Goal: Browse casually: Explore the website without a specific task or goal

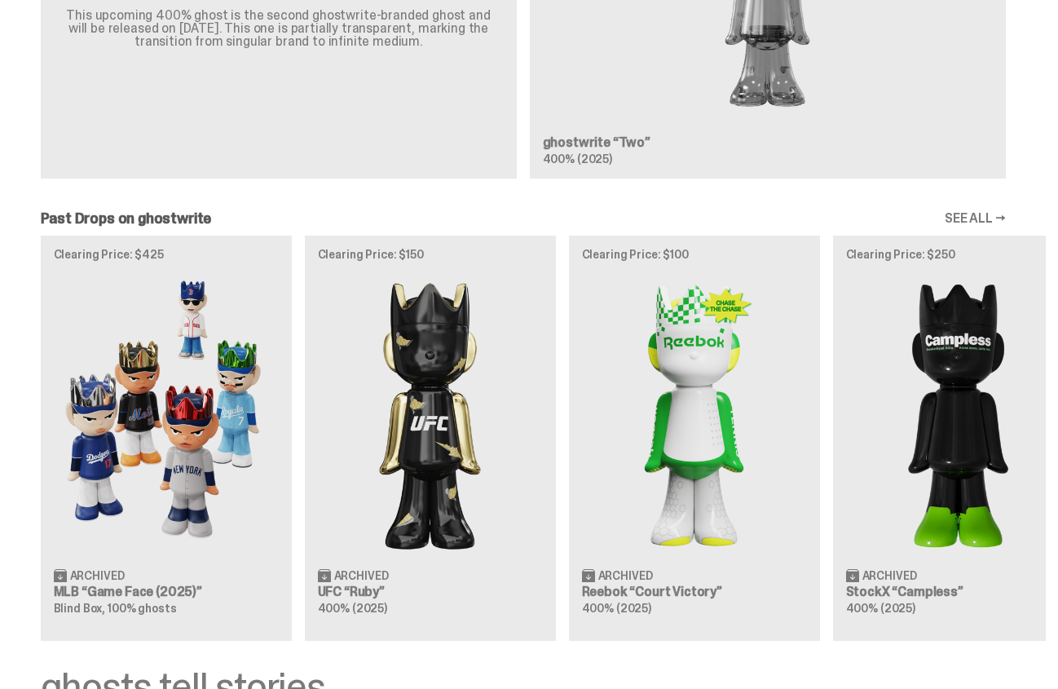
scroll to position [1579, 0]
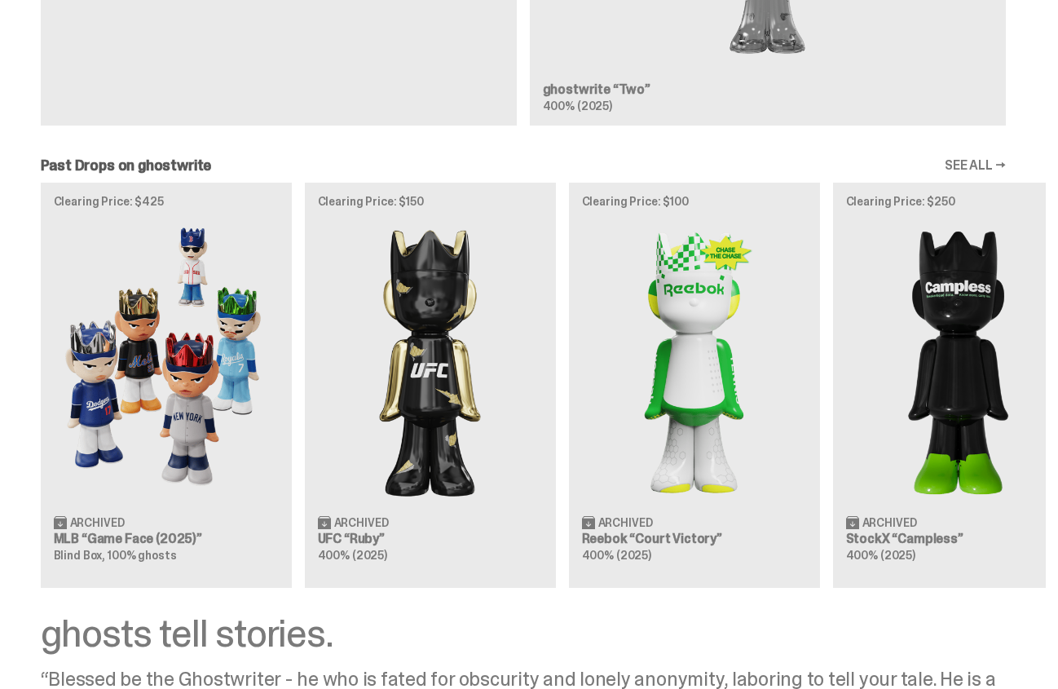
click at [989, 394] on div "Clearing Price: $425 Archived MLB “Game Face (2025)” Blind Box, 100% ghosts Cle…" at bounding box center [523, 385] width 1046 height 404
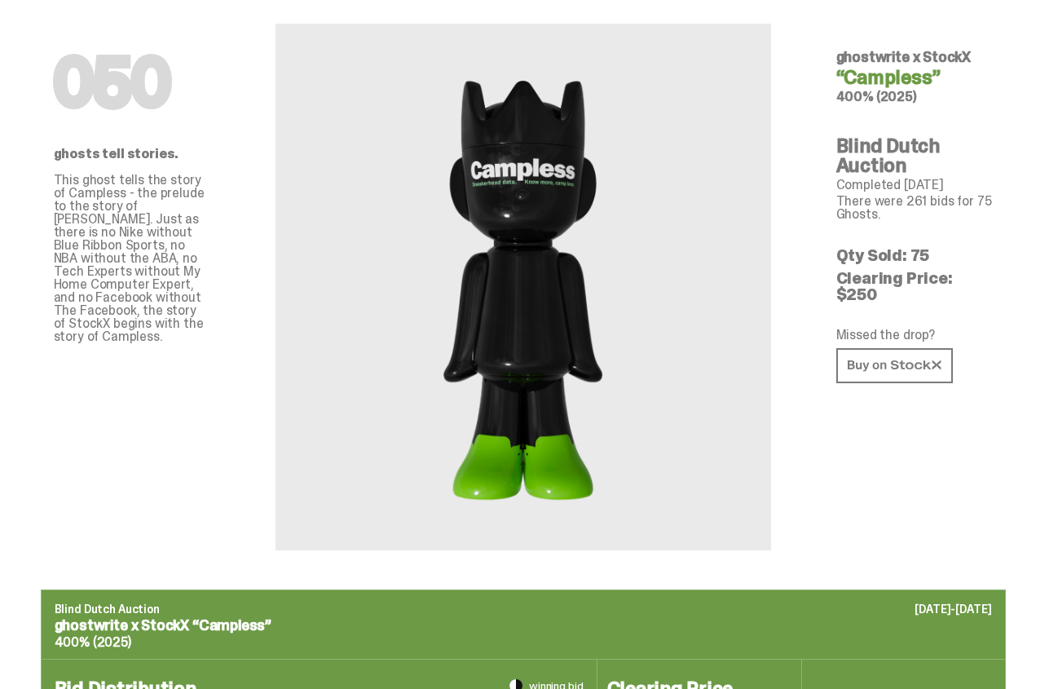
scroll to position [56, 0]
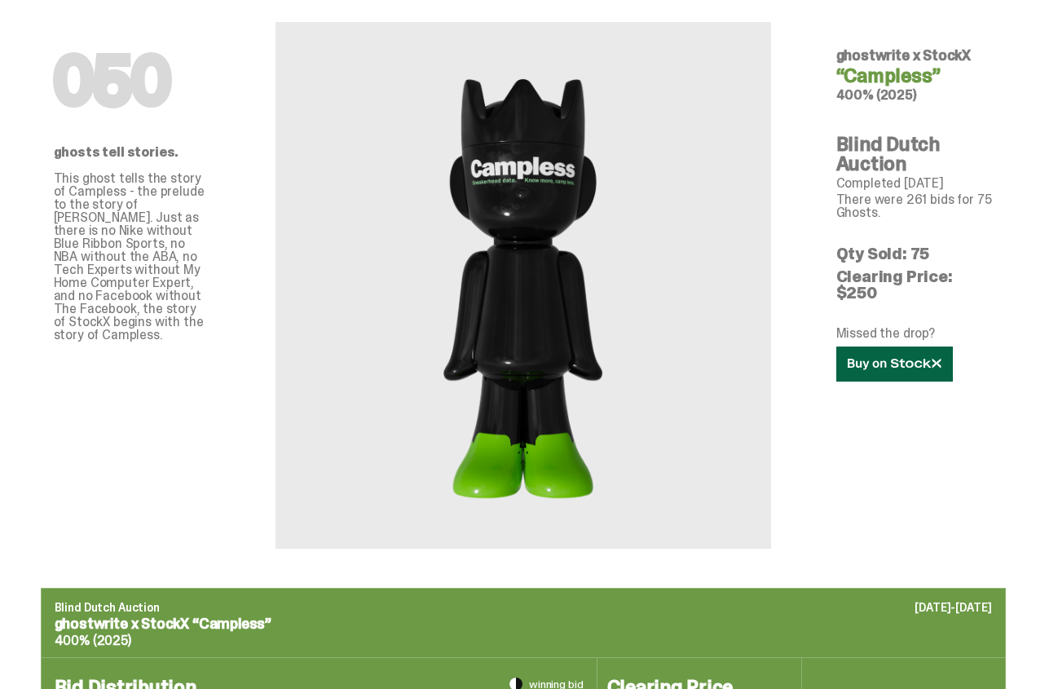
click at [895, 358] on icon at bounding box center [895, 364] width 94 height 12
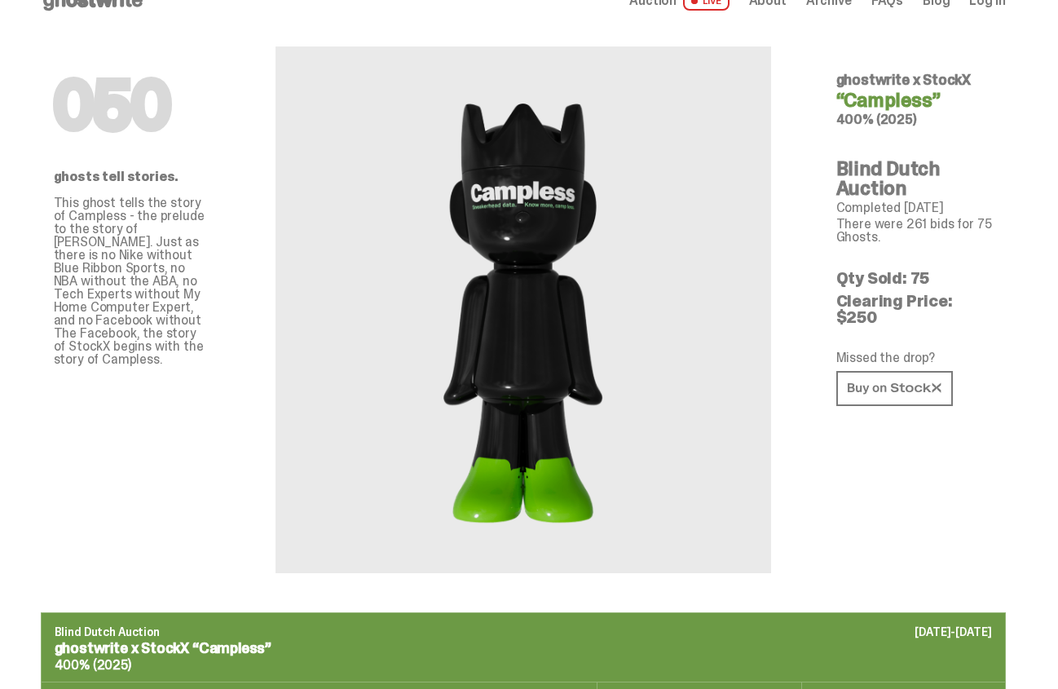
scroll to position [0, 0]
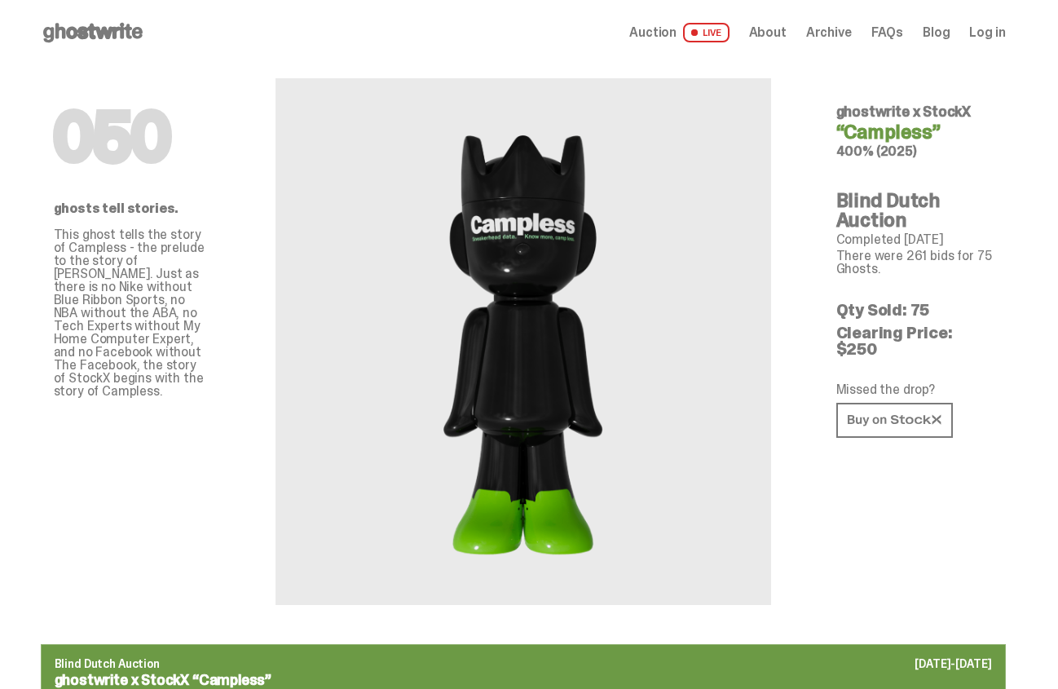
click at [656, 29] on span "Auction" at bounding box center [652, 32] width 47 height 13
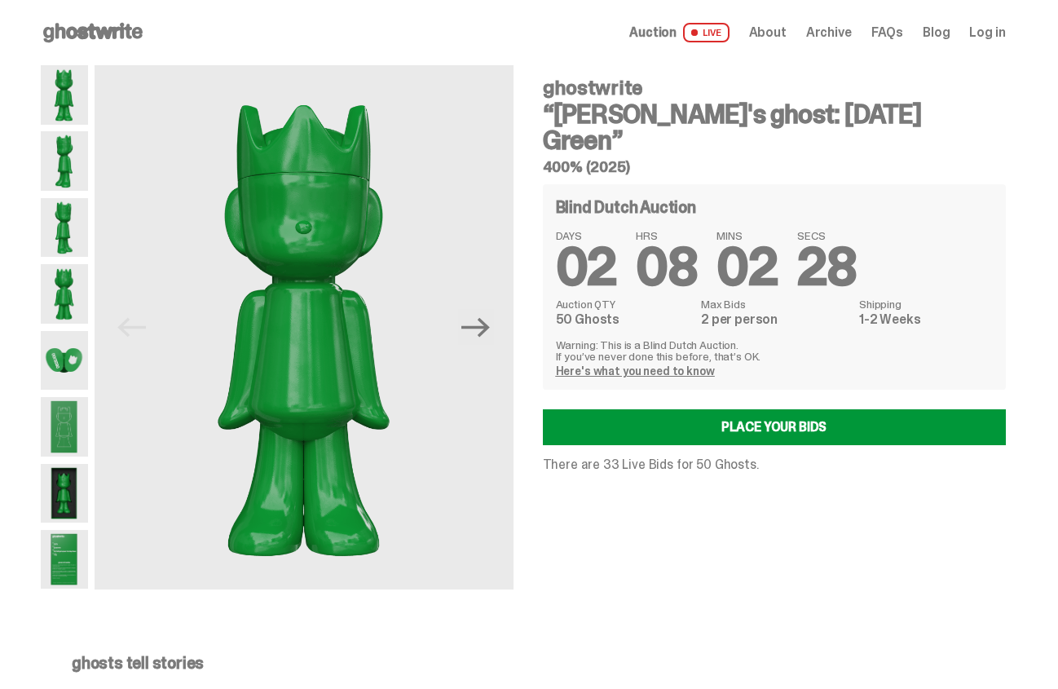
click at [650, 33] on span "Auction" at bounding box center [652, 32] width 47 height 13
click at [109, 25] on icon at bounding box center [93, 33] width 104 height 26
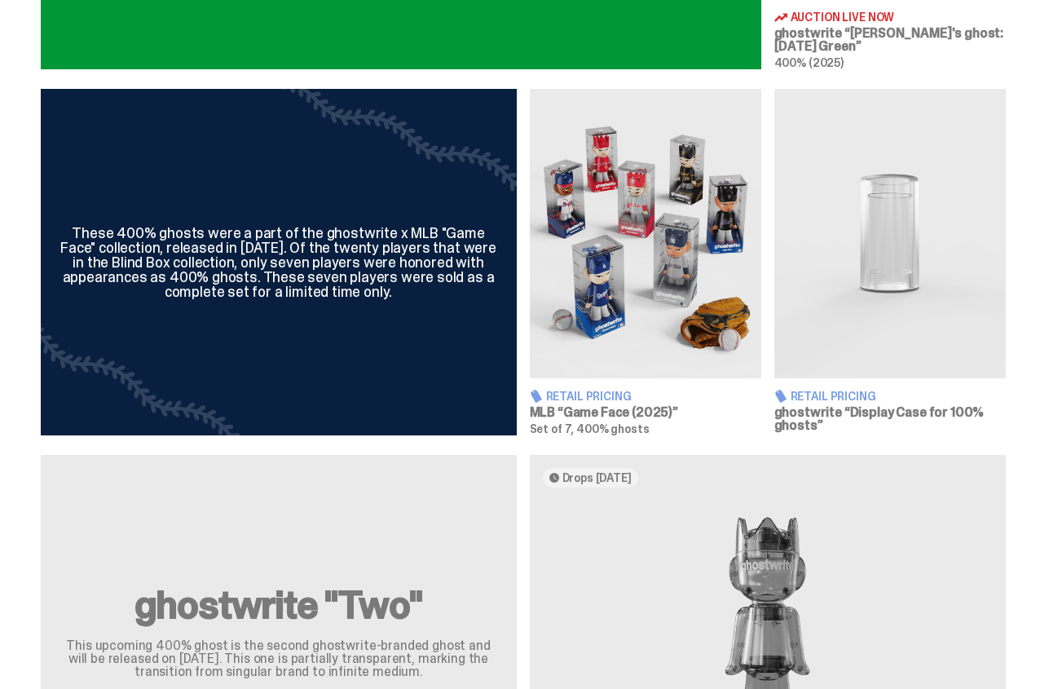
scroll to position [917, 0]
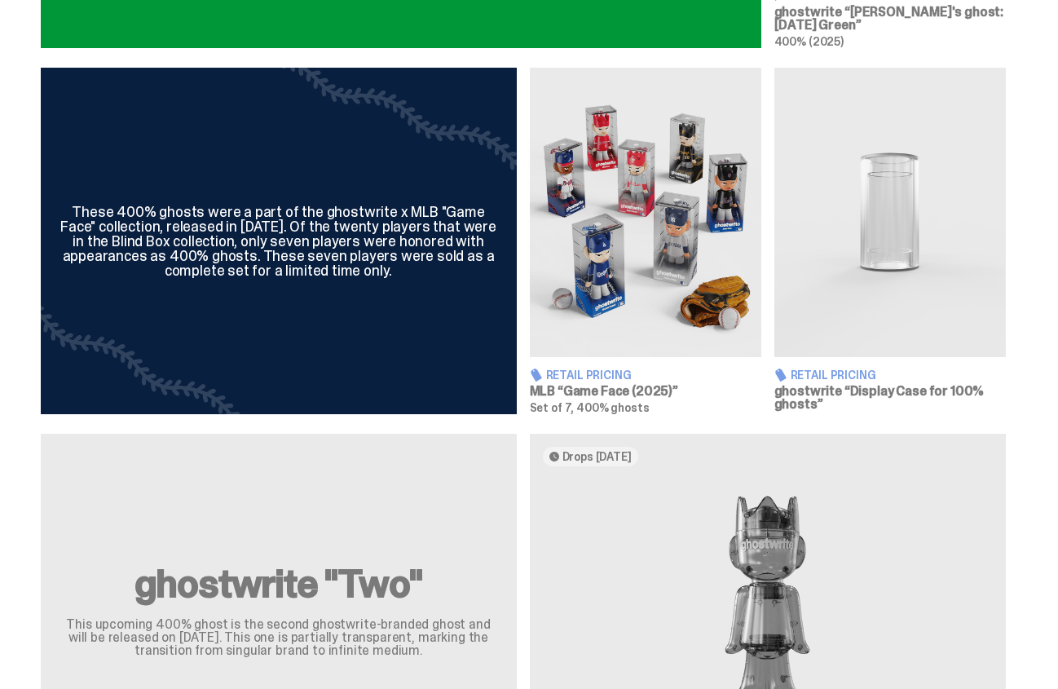
click at [665, 342] on img at bounding box center [646, 212] width 232 height 289
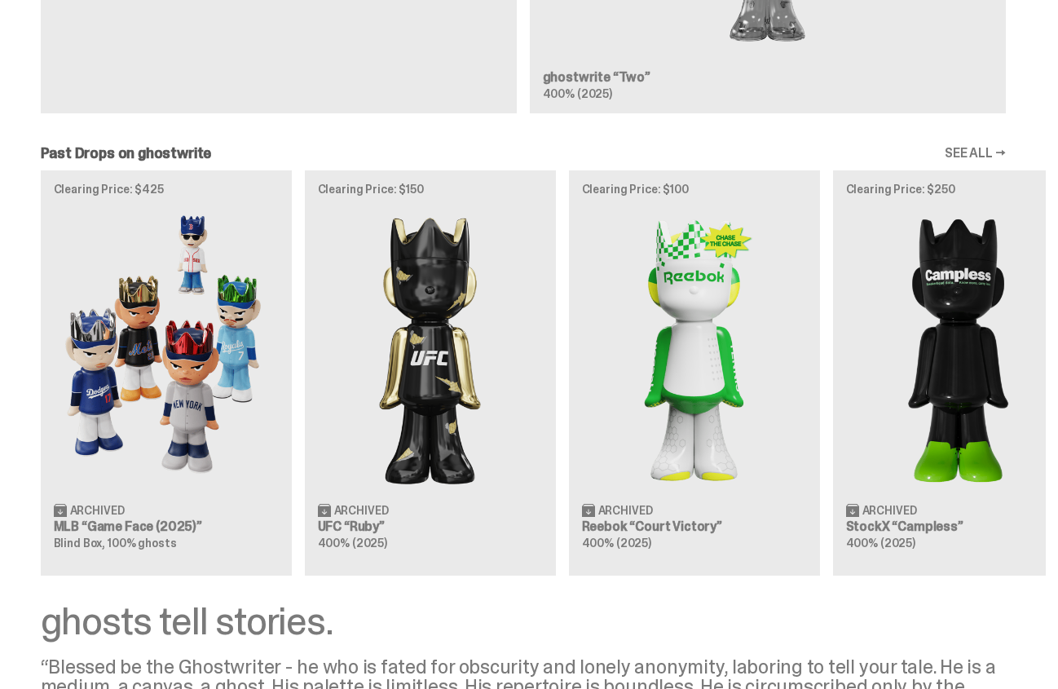
scroll to position [1593, 0]
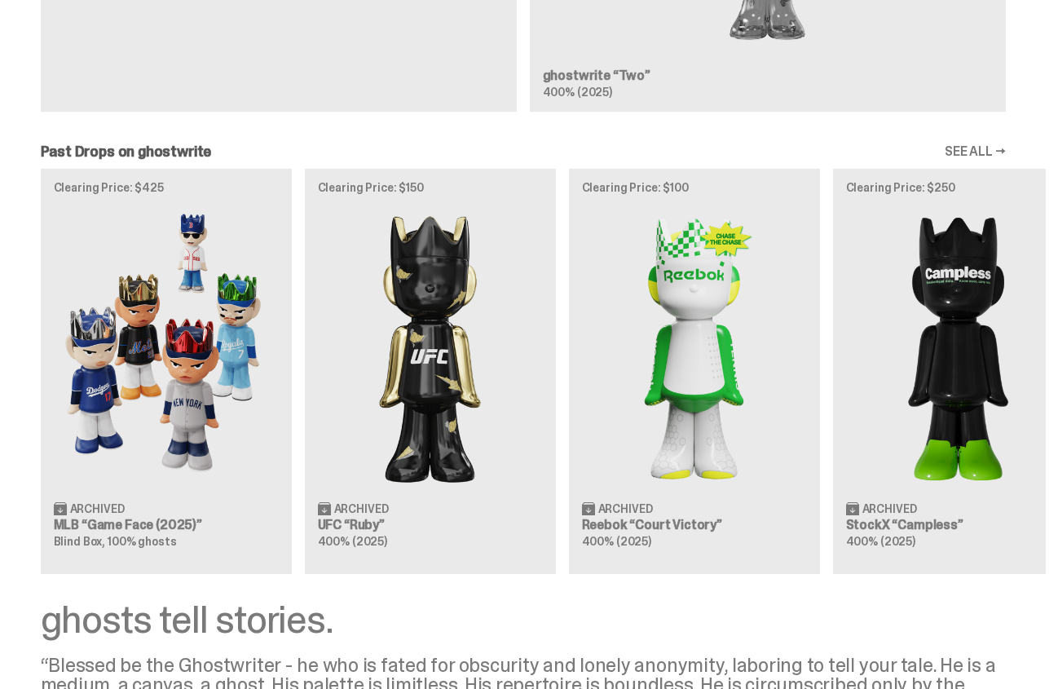
click at [180, 422] on div "Clearing Price: $425 Archived MLB “Game Face (2025)” Blind Box, 100% ghosts Cle…" at bounding box center [523, 371] width 1046 height 404
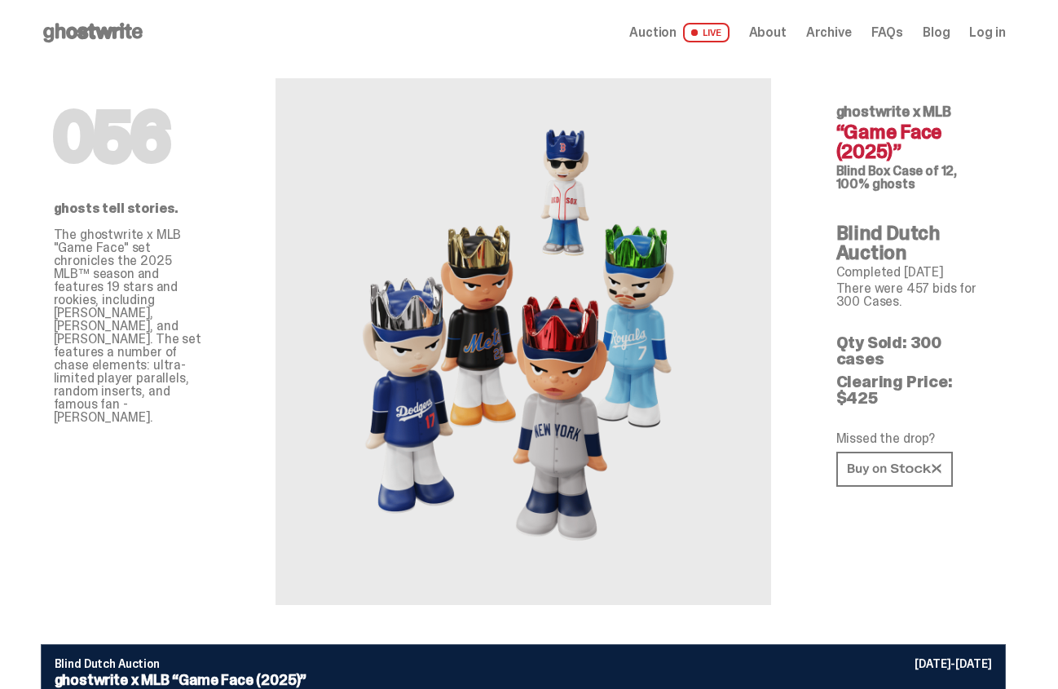
click at [949, 39] on link "Blog" at bounding box center [936, 32] width 27 height 13
